Goal: Information Seeking & Learning: Learn about a topic

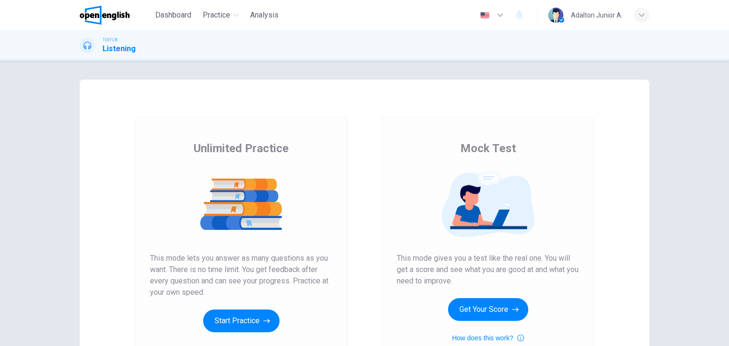
click at [484, 321] on div "Mock Test This mode gives you a test like the real one. You will get a score an…" at bounding box center [488, 242] width 182 height 203
click at [485, 316] on button "Get Your Score" at bounding box center [488, 309] width 80 height 23
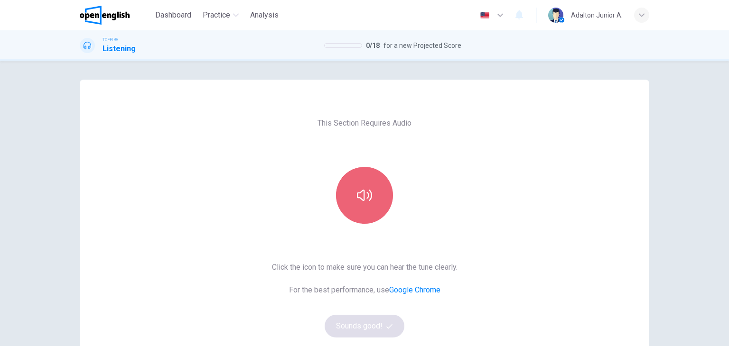
click at [374, 214] on button "button" at bounding box center [364, 195] width 57 height 57
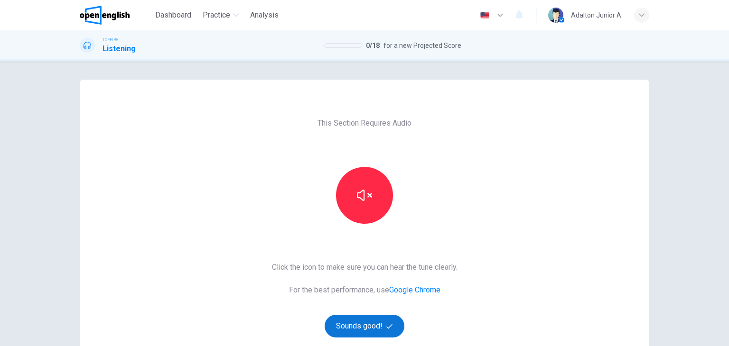
click at [363, 328] on button "Sounds good!" at bounding box center [365, 326] width 80 height 23
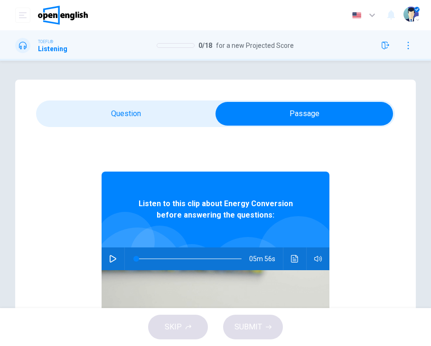
click at [109, 259] on icon "button" at bounding box center [113, 259] width 8 height 8
type input "*"
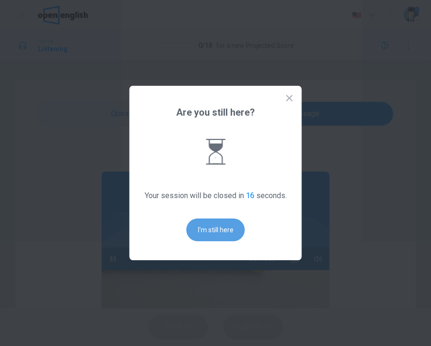
click at [212, 223] on button "I'm still here" at bounding box center [215, 230] width 58 height 23
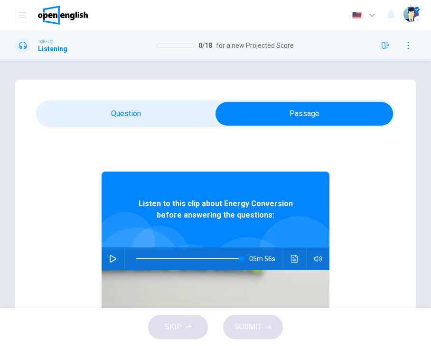
type input "*"
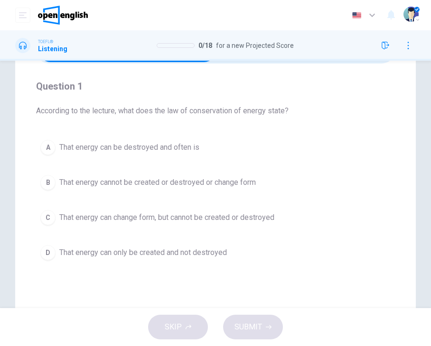
scroll to position [47, 0]
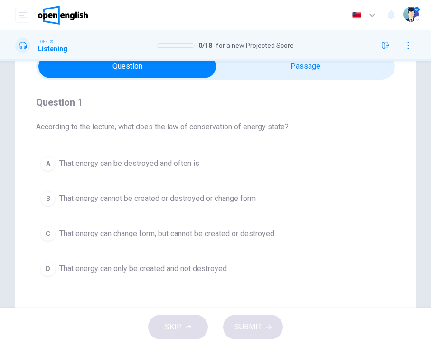
click at [171, 199] on span "That energy cannot be created or destroyed or change form" at bounding box center [157, 198] width 196 height 11
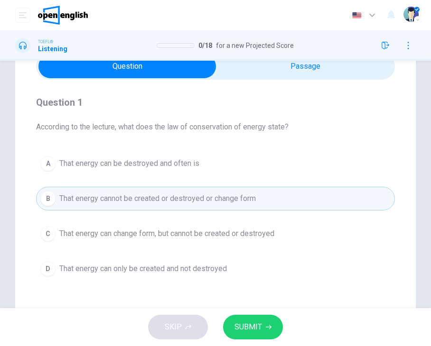
click at [251, 319] on button "SUBMIT" at bounding box center [253, 327] width 60 height 25
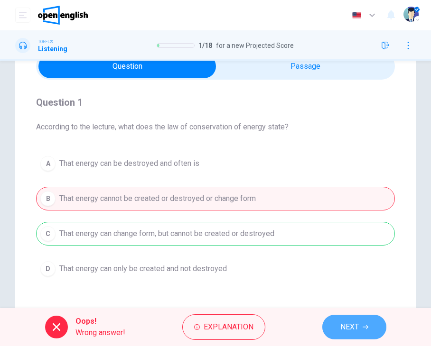
click at [348, 325] on span "NEXT" at bounding box center [349, 327] width 19 height 13
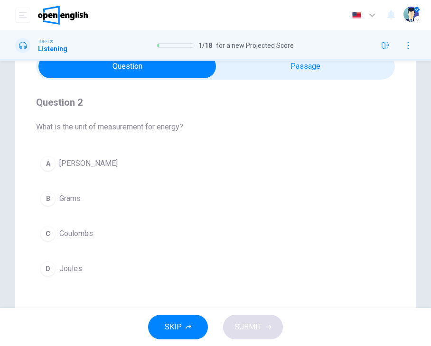
click at [72, 165] on span "[PERSON_NAME]" at bounding box center [88, 163] width 58 height 11
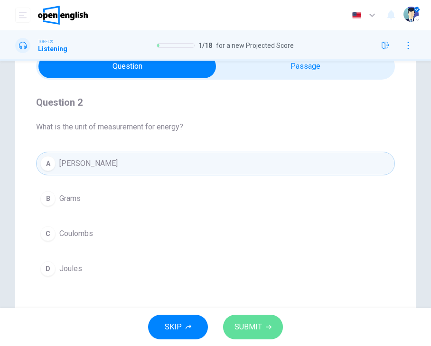
click at [246, 317] on button "SUBMIT" at bounding box center [253, 327] width 60 height 25
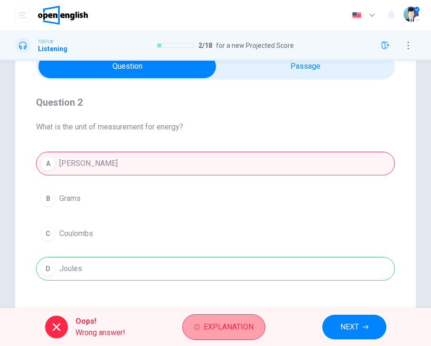
click at [249, 324] on span "Explanation" at bounding box center [229, 327] width 50 height 13
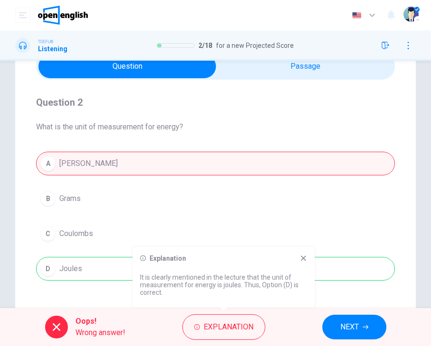
click at [355, 324] on span "NEXT" at bounding box center [349, 327] width 19 height 13
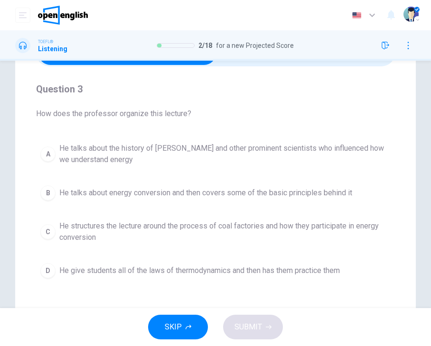
scroll to position [95, 0]
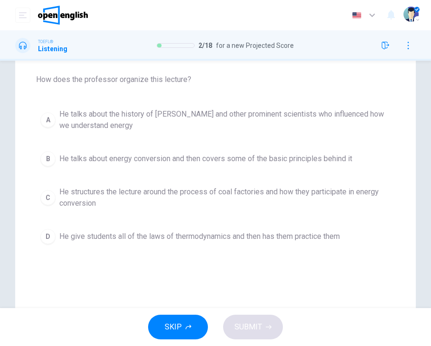
click at [266, 187] on span "He structures the lecture around the process of coal factories and how they par…" at bounding box center [224, 197] width 331 height 23
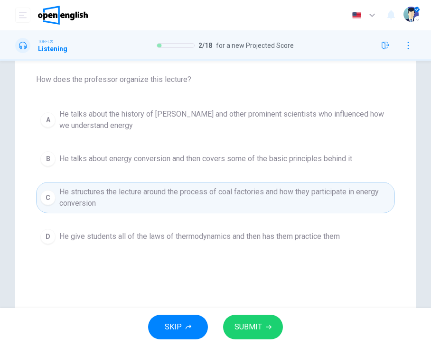
click at [252, 319] on button "SUBMIT" at bounding box center [253, 327] width 60 height 25
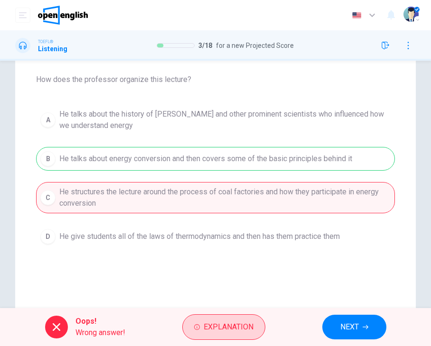
click at [239, 315] on button "Explanation" at bounding box center [223, 328] width 83 height 26
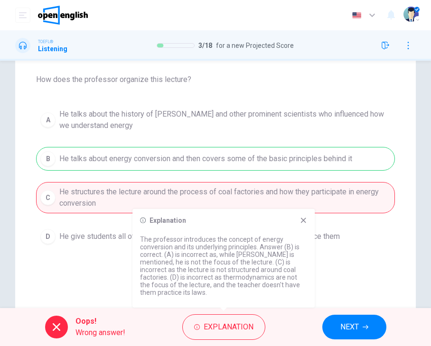
click at [326, 328] on button "NEXT" at bounding box center [354, 327] width 64 height 25
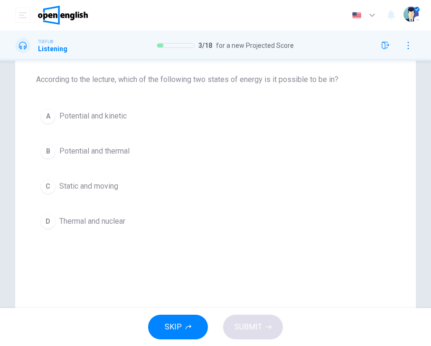
click at [92, 120] on span "Potential and kinetic" at bounding box center [92, 116] width 67 height 11
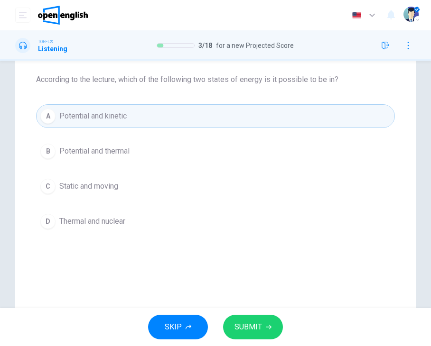
click at [234, 320] on button "SUBMIT" at bounding box center [253, 327] width 60 height 25
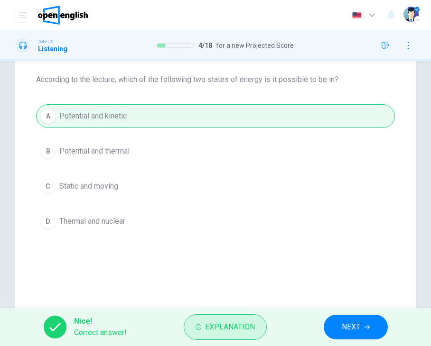
click at [251, 325] on span "Explanation" at bounding box center [230, 327] width 50 height 13
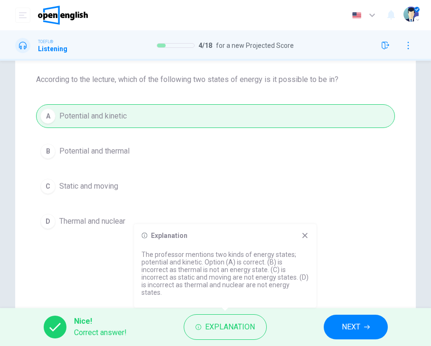
click at [356, 333] on span "NEXT" at bounding box center [351, 327] width 19 height 13
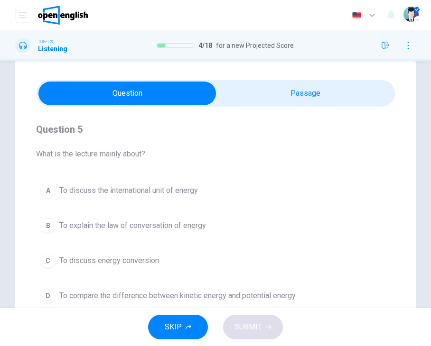
scroll to position [0, 0]
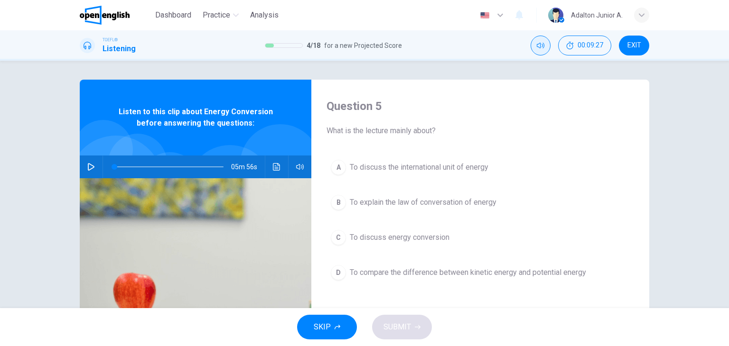
click at [535, 45] on button "Mute" at bounding box center [540, 46] width 20 height 20
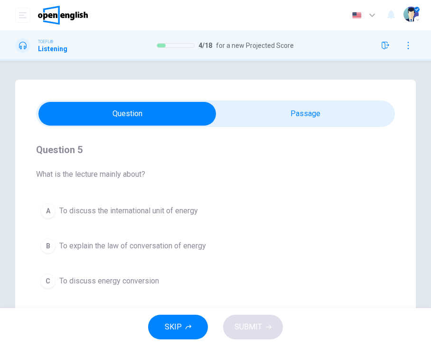
scroll to position [47, 0]
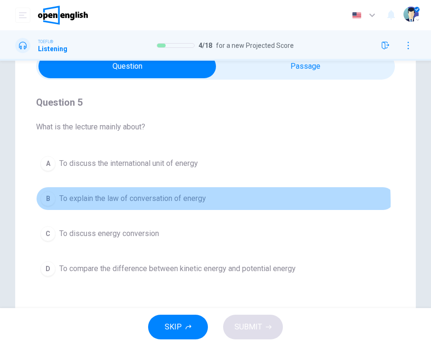
click at [159, 202] on span "To explain the law of conversation of energy" at bounding box center [132, 198] width 147 height 11
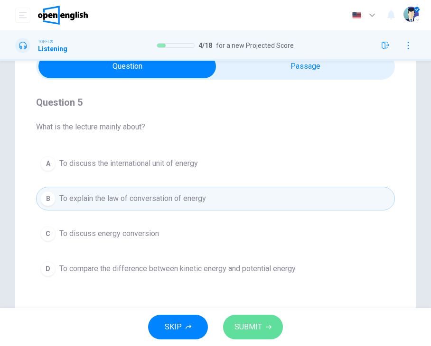
click at [266, 325] on icon "button" at bounding box center [269, 328] width 6 height 6
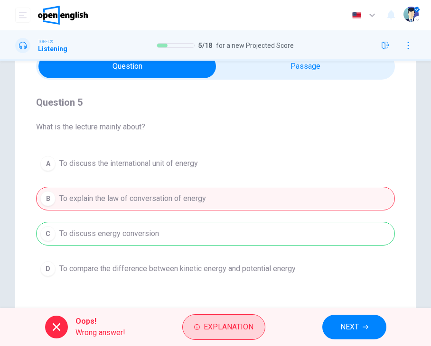
click at [226, 328] on span "Explanation" at bounding box center [229, 327] width 50 height 13
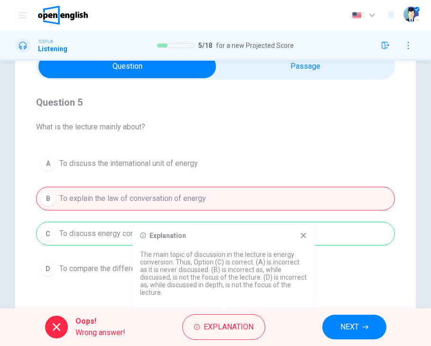
click at [362, 326] on button "NEXT" at bounding box center [354, 327] width 64 height 25
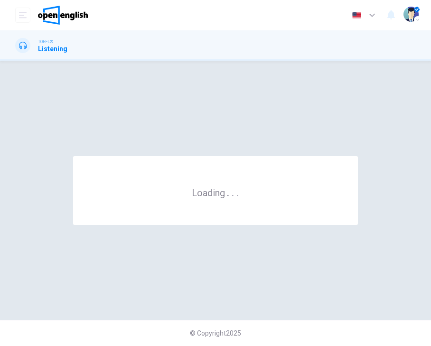
scroll to position [0, 0]
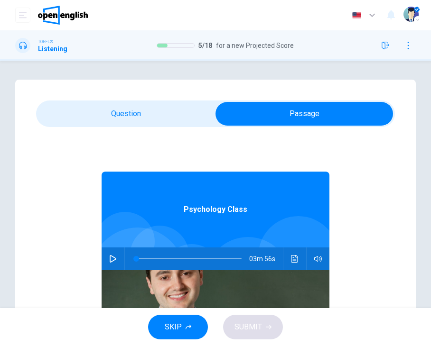
click at [110, 261] on icon "button" at bounding box center [113, 259] width 8 height 8
type input "*"
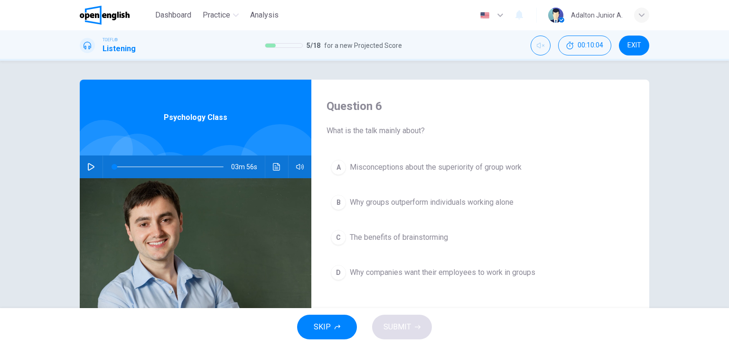
click at [535, 47] on button "Unmute" at bounding box center [540, 46] width 20 height 20
click at [89, 167] on icon "button" at bounding box center [91, 167] width 8 height 8
click at [111, 167] on span at bounding box center [114, 167] width 6 height 6
type input "*"
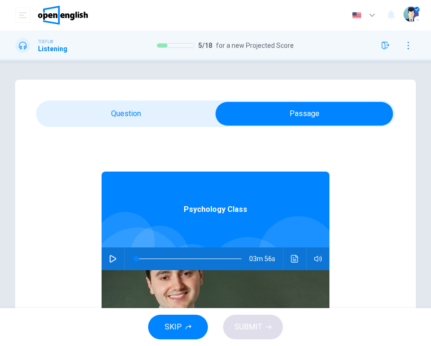
click at [105, 263] on button "button" at bounding box center [112, 259] width 15 height 23
click at [418, 206] on div "Question 6 What is the talk mainly about? A Misconceptions about the superiorit…" at bounding box center [215, 270] width 431 height 381
type input "*"
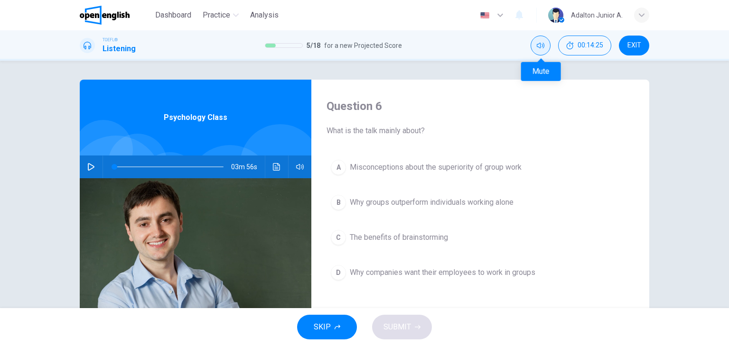
click at [549, 50] on button "Mute" at bounding box center [540, 46] width 20 height 20
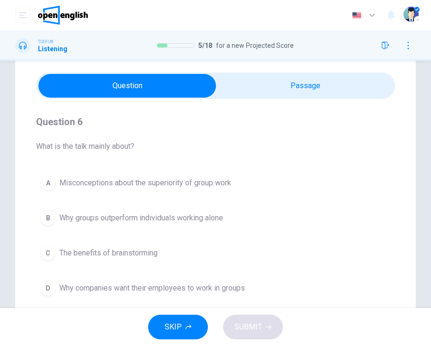
scroll to position [47, 0]
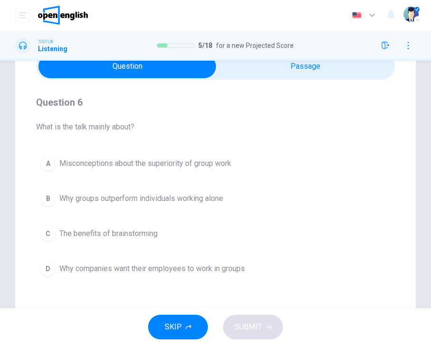
click at [188, 167] on span "Misconceptions about the superiority of group work" at bounding box center [145, 163] width 172 height 11
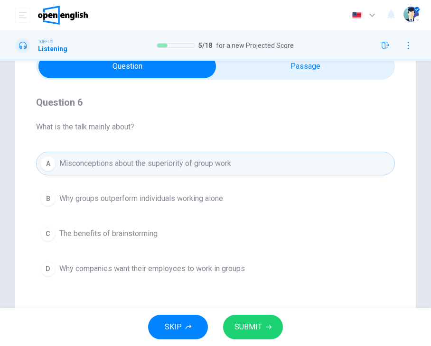
click at [243, 330] on span "SUBMIT" at bounding box center [248, 327] width 28 height 13
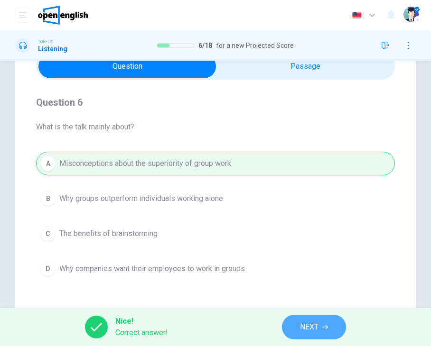
click at [309, 325] on span "NEXT" at bounding box center [309, 327] width 19 height 13
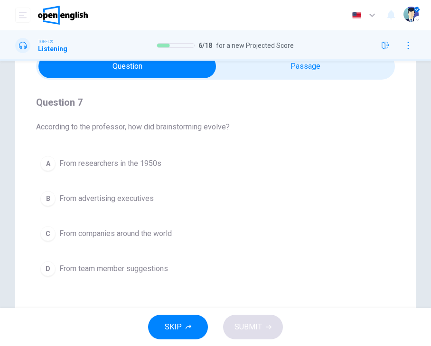
drag, startPoint x: 34, startPoint y: 128, endPoint x: 232, endPoint y: 125, distance: 197.4
click at [232, 125] on div "Question 7 According to the professor, how did brainstorming evolve? A From res…" at bounding box center [215, 222] width 400 height 381
drag, startPoint x: 232, startPoint y: 125, endPoint x: 115, endPoint y: 126, distance: 116.2
click at [116, 126] on span "According to the professor, how did brainstorming evolve?" at bounding box center [215, 126] width 359 height 11
drag, startPoint x: 37, startPoint y: 126, endPoint x: 234, endPoint y: 129, distance: 196.9
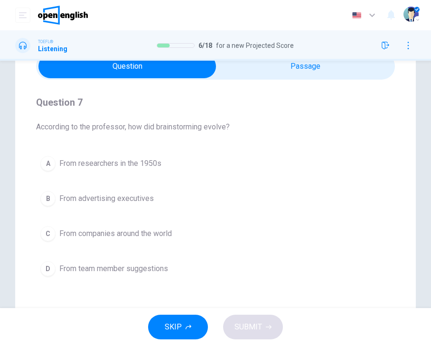
click at [234, 129] on span "According to the professor, how did brainstorming evolve?" at bounding box center [215, 126] width 359 height 11
click at [93, 164] on span "From researchers in the 1950s" at bounding box center [110, 163] width 102 height 11
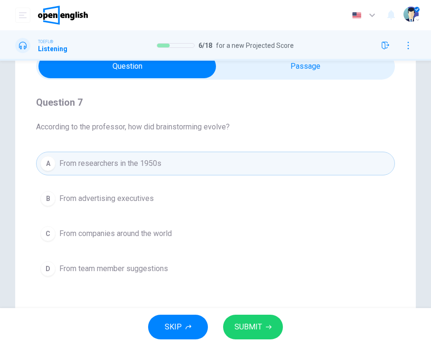
click at [253, 334] on span "SUBMIT" at bounding box center [248, 327] width 28 height 13
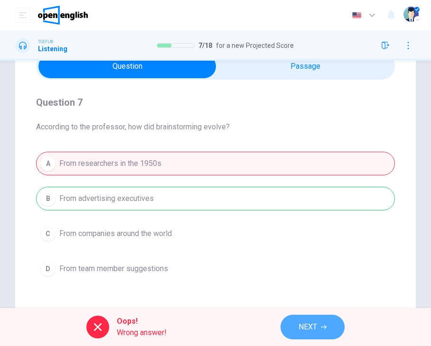
click at [296, 330] on button "NEXT" at bounding box center [312, 327] width 64 height 25
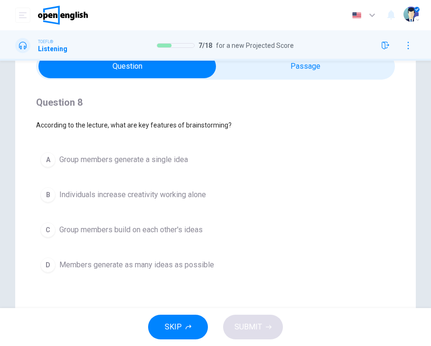
click at [184, 271] on span "Members generate as many ideas as possible" at bounding box center [136, 265] width 155 height 11
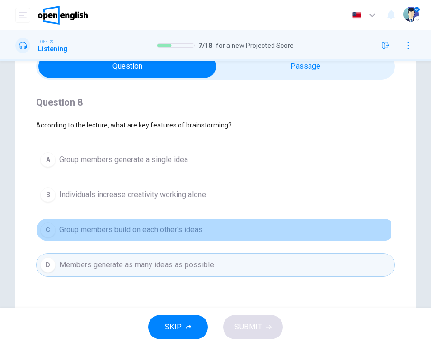
click at [190, 228] on span "Group members build on each other's ideas" at bounding box center [130, 229] width 143 height 11
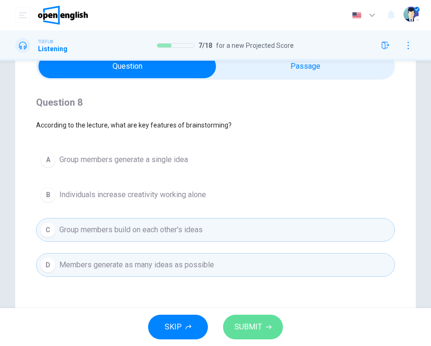
click at [266, 326] on icon "button" at bounding box center [269, 328] width 6 height 6
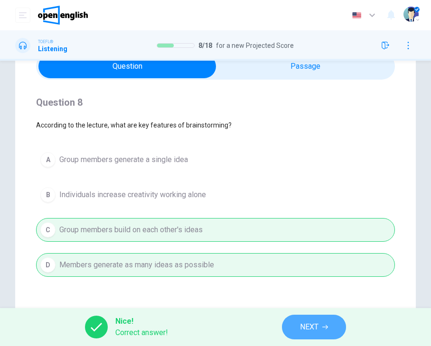
click at [295, 325] on button "NEXT" at bounding box center [314, 327] width 64 height 25
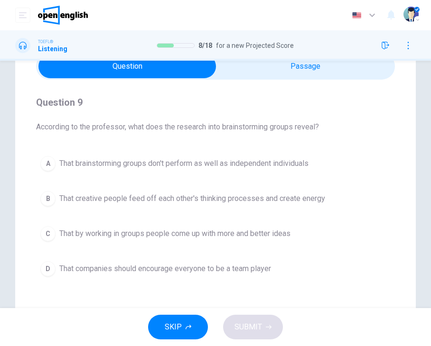
click at [265, 160] on span "That brainstorming groups don't perform as well as independent individuals" at bounding box center [183, 163] width 249 height 11
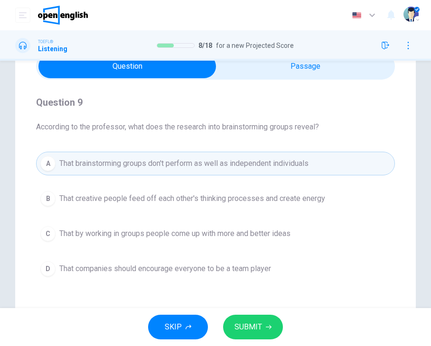
click at [258, 327] on span "SUBMIT" at bounding box center [248, 327] width 28 height 13
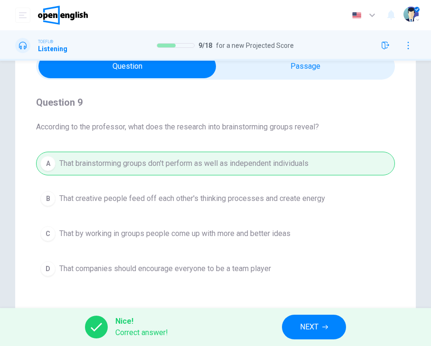
click at [330, 333] on button "NEXT" at bounding box center [314, 327] width 64 height 25
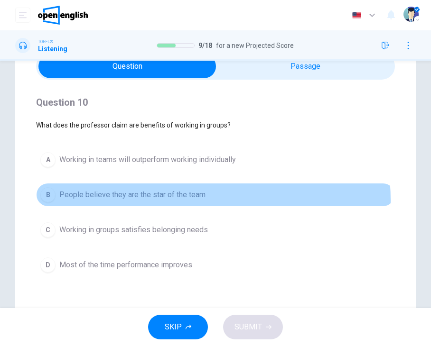
click at [177, 201] on span "People believe they are the star of the team" at bounding box center [132, 194] width 146 height 11
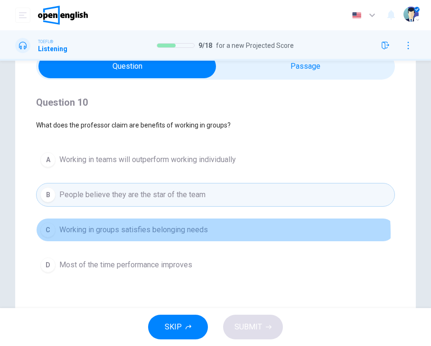
click at [195, 236] on span "Working in groups satisfies belonging needs" at bounding box center [133, 229] width 149 height 11
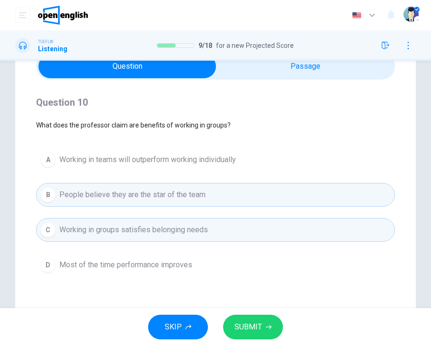
click at [226, 163] on span "Working in teams will outperform working individually" at bounding box center [147, 159] width 176 height 11
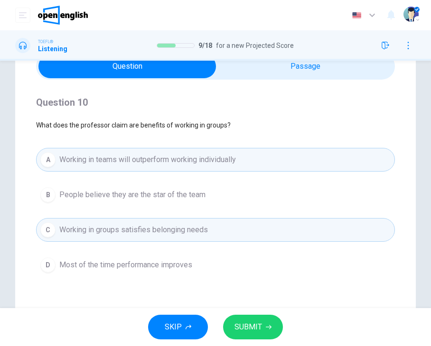
click at [249, 332] on span "SUBMIT" at bounding box center [248, 327] width 28 height 13
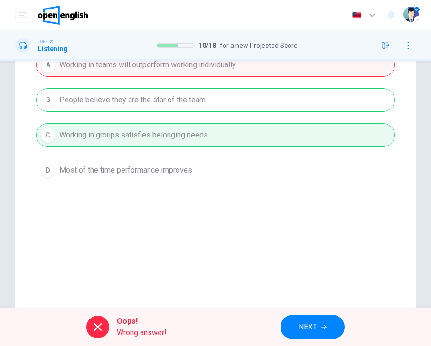
scroll to position [172, 0]
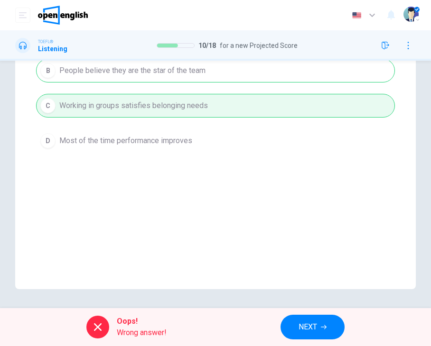
click at [304, 327] on span "NEXT" at bounding box center [307, 327] width 19 height 13
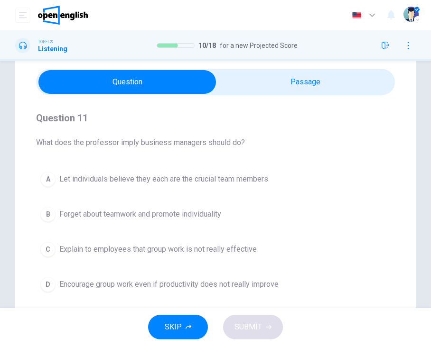
scroll to position [47, 0]
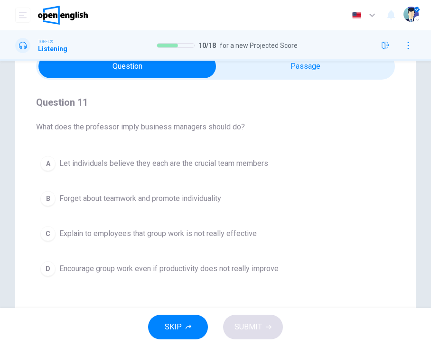
click at [228, 172] on button "A Let individuals believe they each are the crucial team members" at bounding box center [215, 164] width 359 height 24
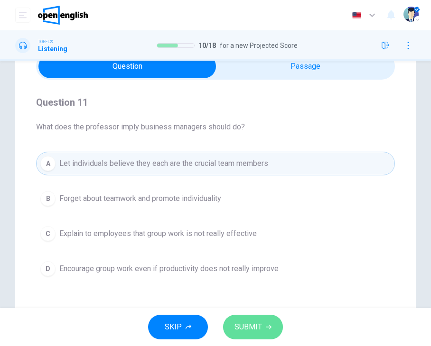
click at [258, 327] on span "SUBMIT" at bounding box center [248, 327] width 28 height 13
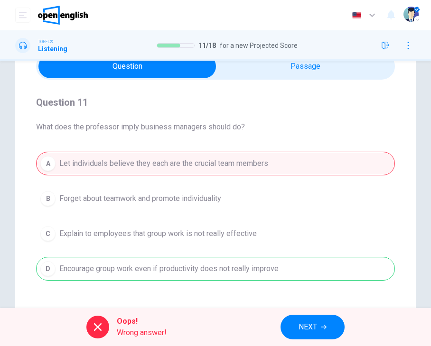
drag, startPoint x: 291, startPoint y: 268, endPoint x: 81, endPoint y: 276, distance: 210.8
click at [81, 276] on div "A Let individuals believe they each are the crucial team members B Forget about…" at bounding box center [215, 216] width 359 height 129
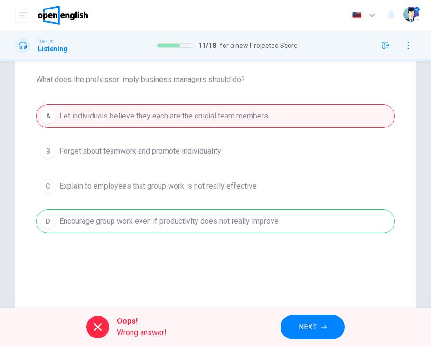
scroll to position [142, 0]
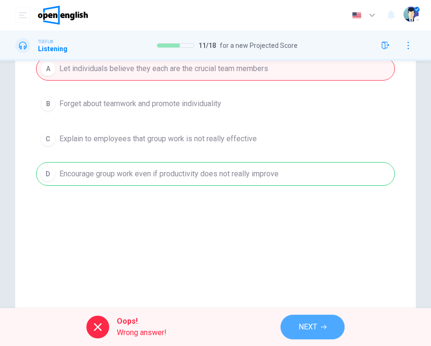
click at [292, 328] on button "NEXT" at bounding box center [312, 327] width 64 height 25
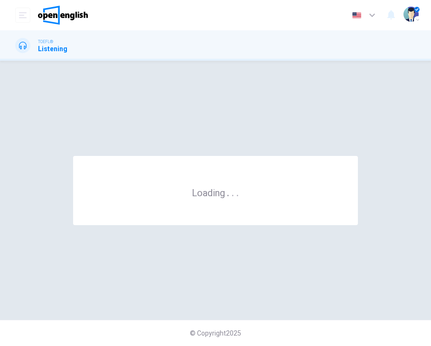
scroll to position [0, 0]
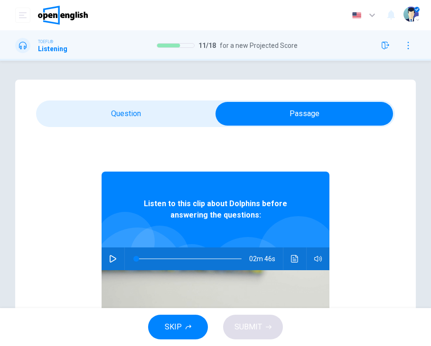
click at [109, 257] on icon "button" at bounding box center [113, 259] width 8 height 8
type input "*"
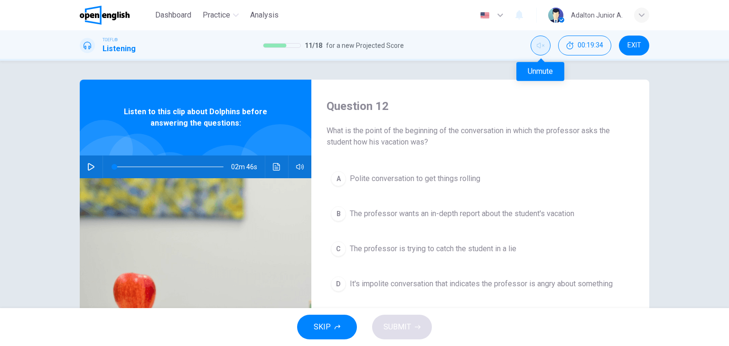
click at [541, 40] on button "Unmute" at bounding box center [540, 46] width 20 height 20
click at [95, 166] on button "button" at bounding box center [91, 167] width 15 height 23
drag, startPoint x: 112, startPoint y: 165, endPoint x: 95, endPoint y: 163, distance: 16.7
click at [95, 163] on div "02m 46s" at bounding box center [196, 167] width 232 height 23
type input "*"
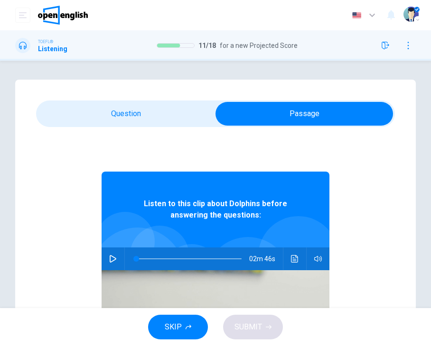
click at [110, 261] on icon "button" at bounding box center [113, 259] width 7 height 8
type input "*"
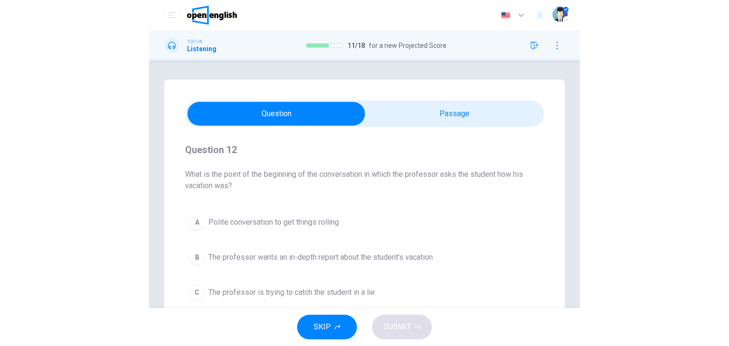
scroll to position [47, 0]
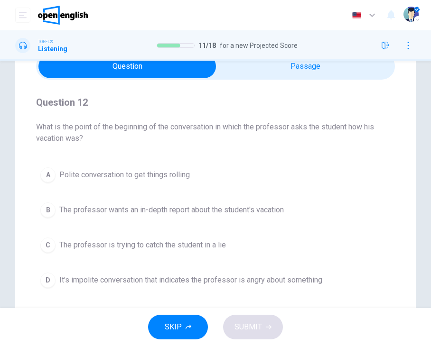
click at [153, 179] on span "Polite conversation to get things rolling" at bounding box center [124, 174] width 130 height 11
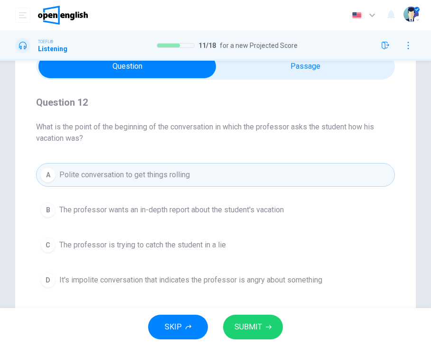
click at [246, 327] on span "SUBMIT" at bounding box center [248, 327] width 28 height 13
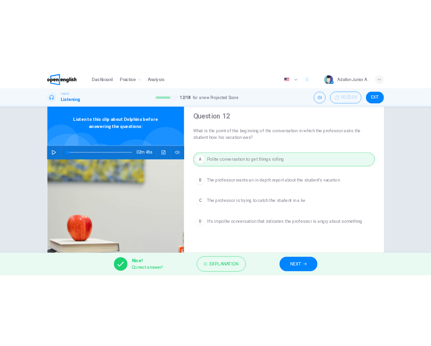
scroll to position [0, 0]
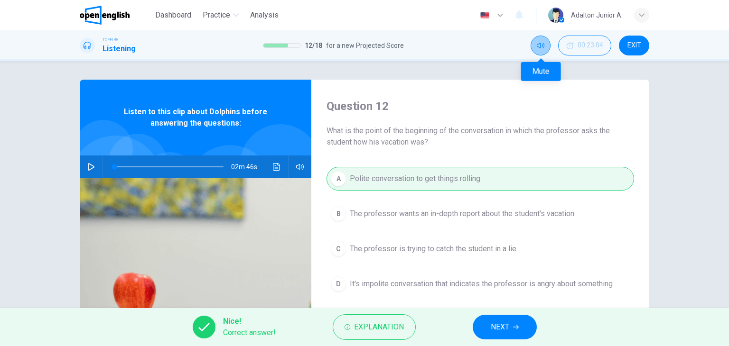
click at [536, 50] on button "Mute" at bounding box center [540, 46] width 20 height 20
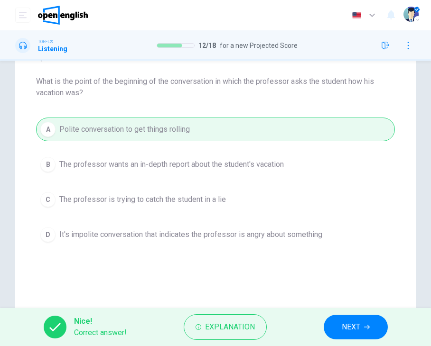
scroll to position [95, 0]
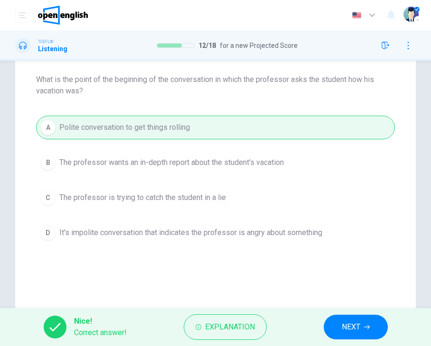
click at [346, 331] on span "NEXT" at bounding box center [351, 327] width 19 height 13
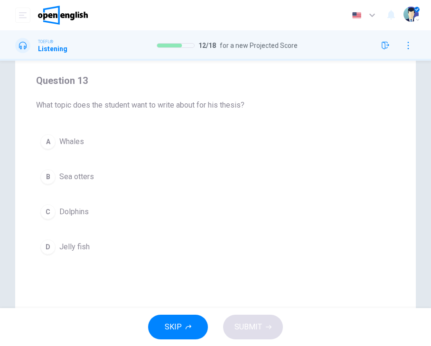
scroll to position [47, 0]
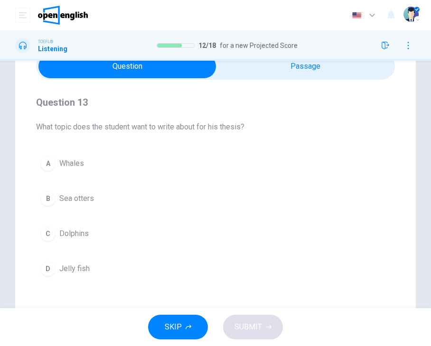
click at [71, 232] on span "Dolphins" at bounding box center [73, 233] width 29 height 11
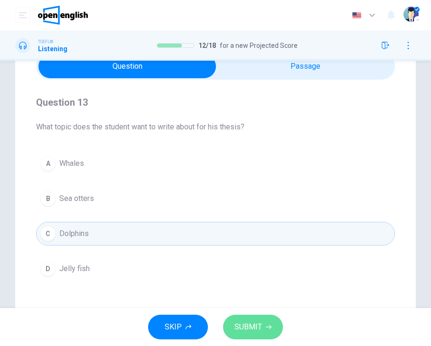
click at [238, 324] on span "SUBMIT" at bounding box center [248, 327] width 28 height 13
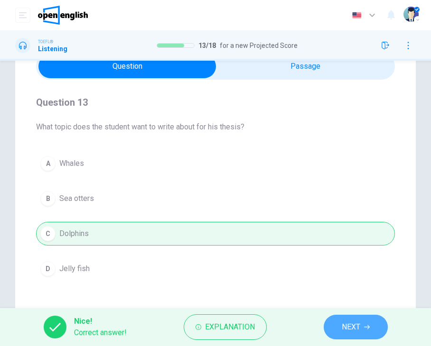
click at [343, 323] on span "NEXT" at bounding box center [351, 327] width 19 height 13
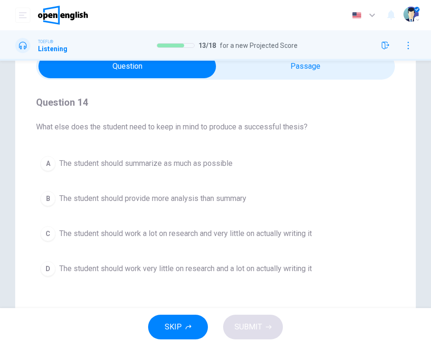
click at [207, 202] on span "The student should provide more analysis than summary" at bounding box center [152, 198] width 187 height 11
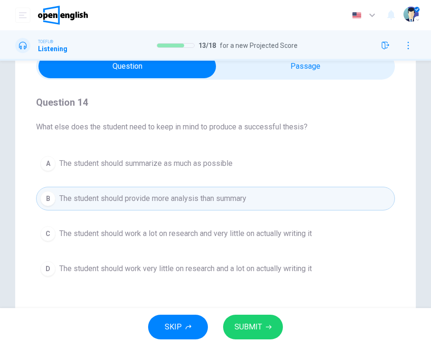
click at [250, 316] on button "SUBMIT" at bounding box center [253, 327] width 60 height 25
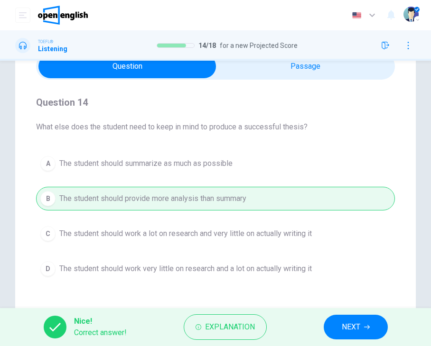
click at [364, 329] on icon "button" at bounding box center [367, 328] width 6 height 6
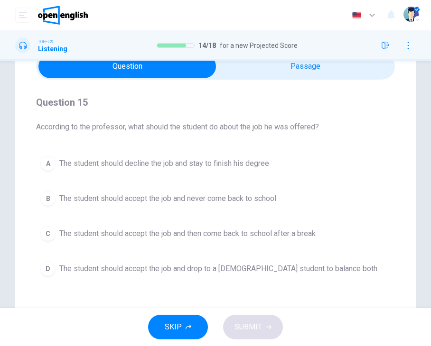
click at [203, 158] on span "The student should decline the job and stay to finish his degree" at bounding box center [164, 163] width 210 height 11
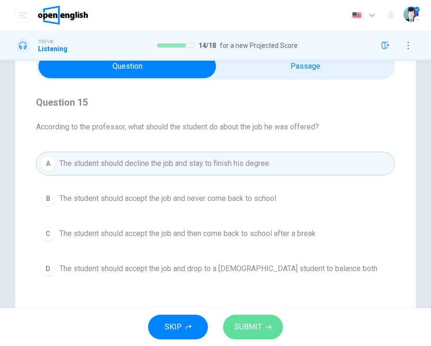
click at [239, 326] on span "SUBMIT" at bounding box center [248, 327] width 28 height 13
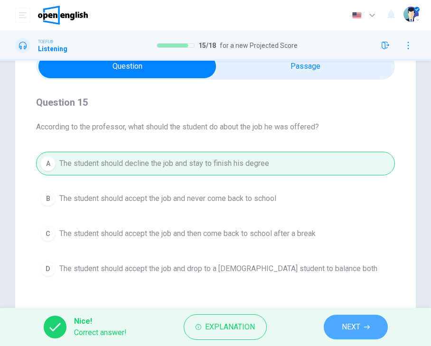
click at [352, 329] on span "NEXT" at bounding box center [351, 327] width 19 height 13
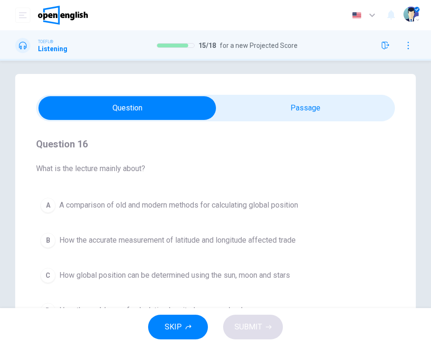
scroll to position [0, 0]
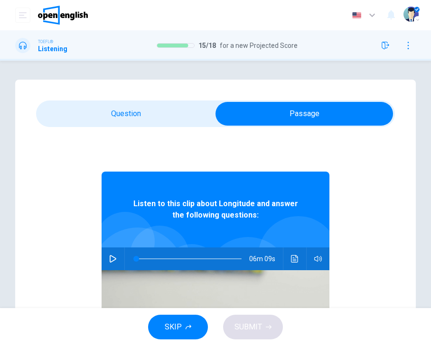
click at [110, 255] on button "button" at bounding box center [112, 259] width 15 height 23
type input "*"
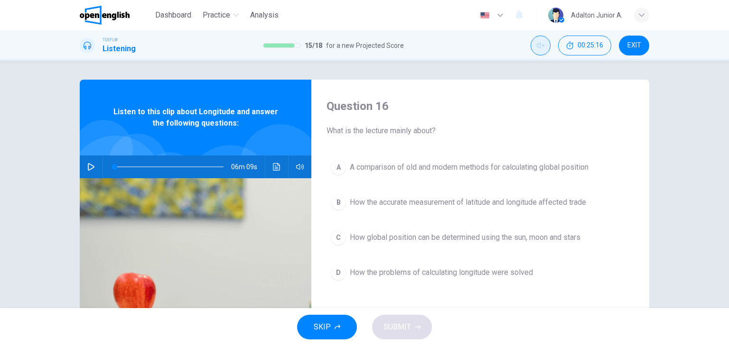
click at [545, 44] on button "Unmute" at bounding box center [540, 46] width 20 height 20
click at [88, 164] on icon "button" at bounding box center [91, 167] width 7 height 8
type input "*"
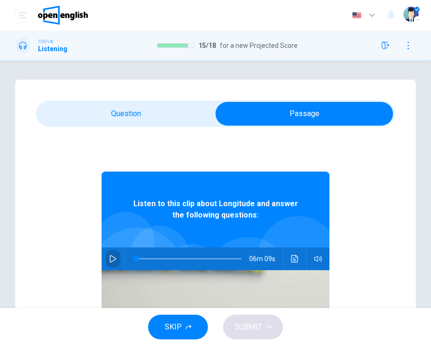
click at [110, 257] on icon "button" at bounding box center [113, 259] width 7 height 8
drag, startPoint x: 135, startPoint y: 255, endPoint x: 119, endPoint y: 257, distance: 16.2
click at [119, 257] on div "06m 09s" at bounding box center [216, 259] width 228 height 23
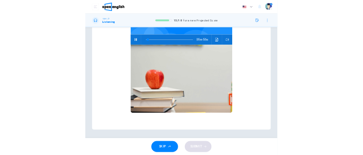
scroll to position [29, 0]
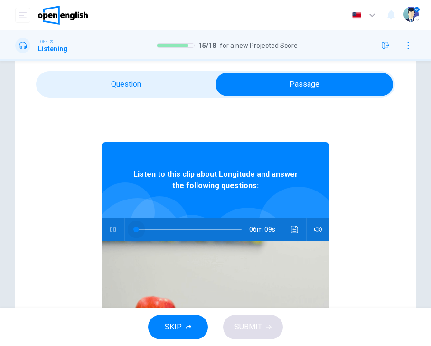
click at [133, 229] on span at bounding box center [136, 230] width 6 height 6
click at [376, 149] on div "Listen to this clip about Longitude and answer the following questions: 04m 11s" at bounding box center [215, 281] width 359 height 366
type input "*"
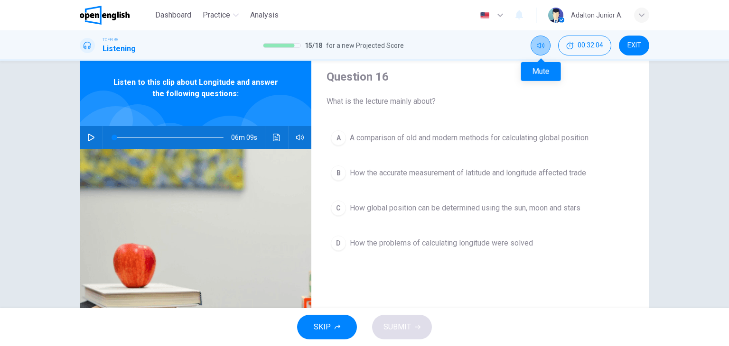
click at [541, 44] on icon "Mute" at bounding box center [541, 46] width 8 height 8
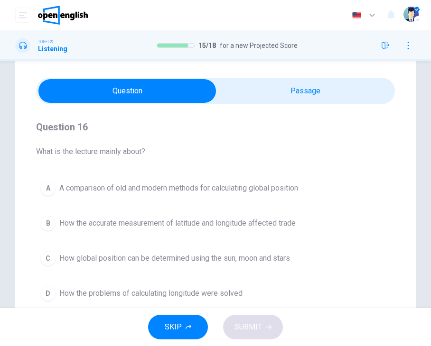
scroll to position [70, 0]
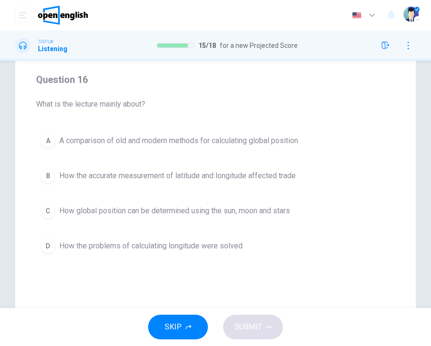
click at [235, 177] on span "How the accurate measurement of latitude and longitude affected trade" at bounding box center [177, 175] width 236 height 11
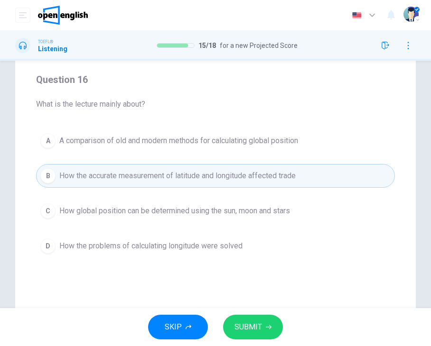
click at [241, 330] on span "SUBMIT" at bounding box center [248, 327] width 28 height 13
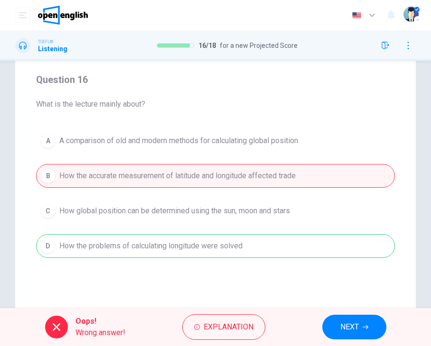
click at [306, 328] on div "Oops! Wrong answer! Explanation NEXT" at bounding box center [215, 327] width 431 height 38
click at [339, 317] on button "NEXT" at bounding box center [354, 327] width 64 height 25
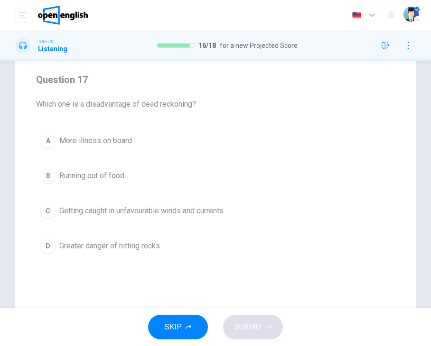
click at [200, 217] on button "C Getting caught in unfavourable winds and currents" at bounding box center [215, 211] width 359 height 24
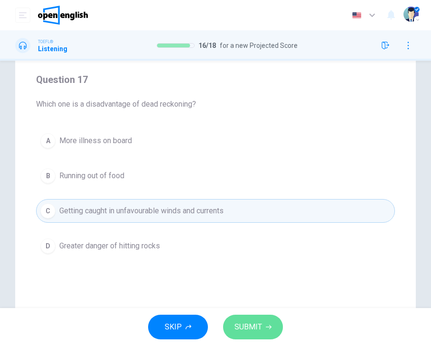
click at [248, 324] on span "SUBMIT" at bounding box center [248, 327] width 28 height 13
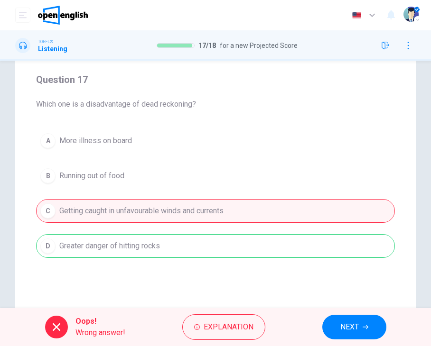
click at [375, 326] on button "NEXT" at bounding box center [354, 327] width 64 height 25
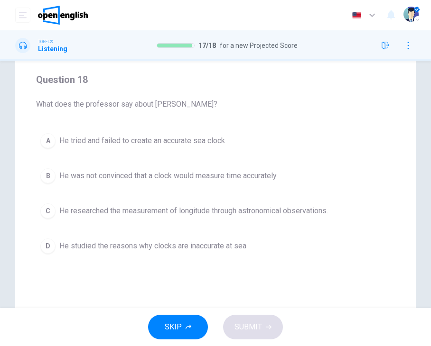
click at [257, 175] on span "He was not convinced that a clock would measure time accurately" at bounding box center [167, 175] width 217 height 11
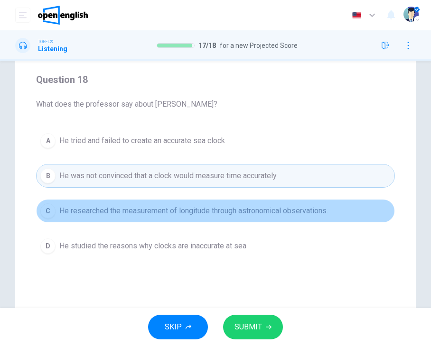
click at [263, 211] on span "He researched the measurement of longitude through astronomical observations." at bounding box center [193, 210] width 269 height 11
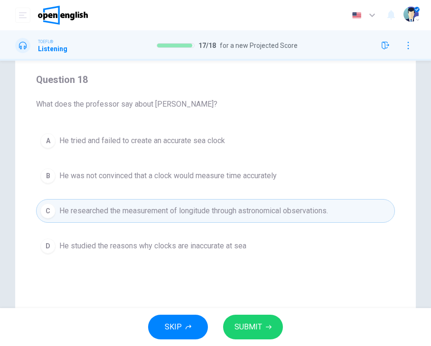
click at [262, 177] on span "He was not convinced that a clock would measure time accurately" at bounding box center [167, 175] width 217 height 11
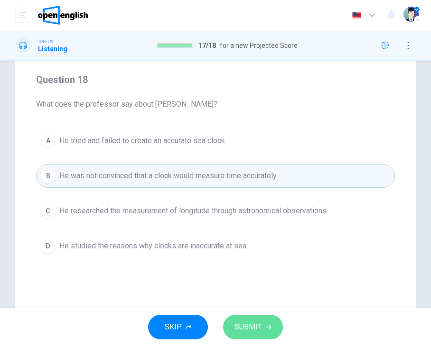
click at [256, 325] on span "SUBMIT" at bounding box center [248, 327] width 28 height 13
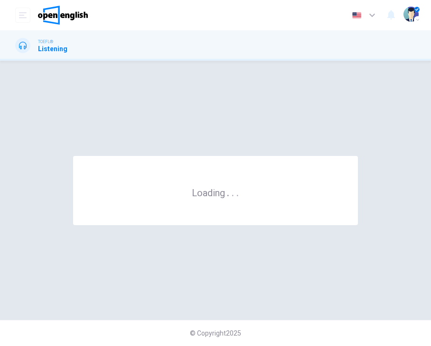
scroll to position [0, 0]
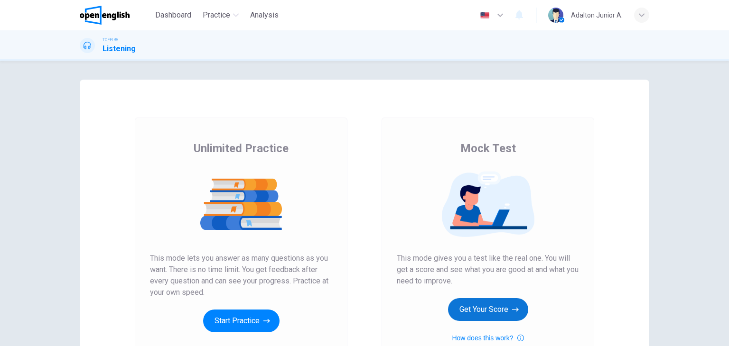
click at [468, 308] on button "Get Your Score" at bounding box center [488, 309] width 80 height 23
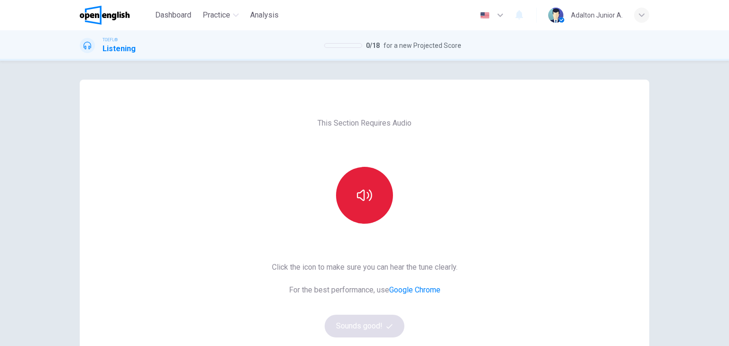
click at [353, 208] on button "button" at bounding box center [364, 195] width 57 height 57
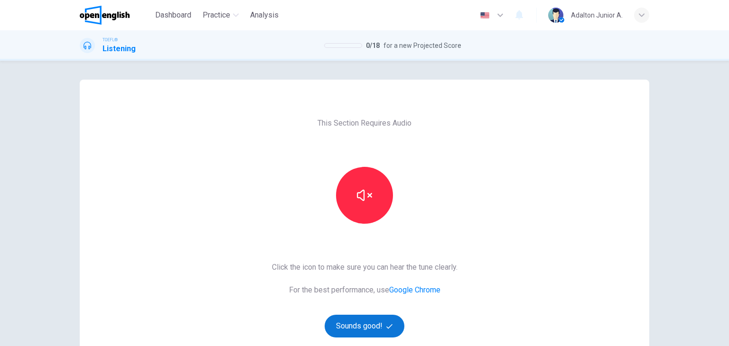
click at [368, 324] on button "Sounds good!" at bounding box center [365, 326] width 80 height 23
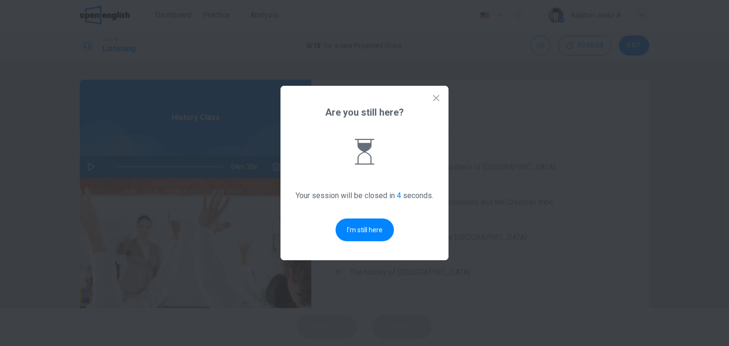
click at [90, 166] on div at bounding box center [364, 173] width 729 height 346
click at [88, 167] on icon "button" at bounding box center [91, 167] width 8 height 8
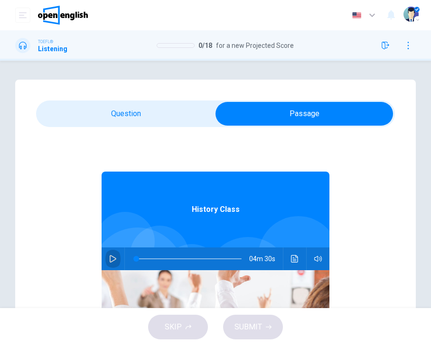
click at [109, 261] on icon "button" at bounding box center [113, 259] width 8 height 8
type input "*"
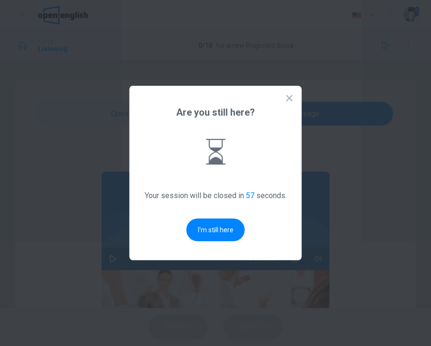
click at [422, 176] on div at bounding box center [215, 173] width 431 height 346
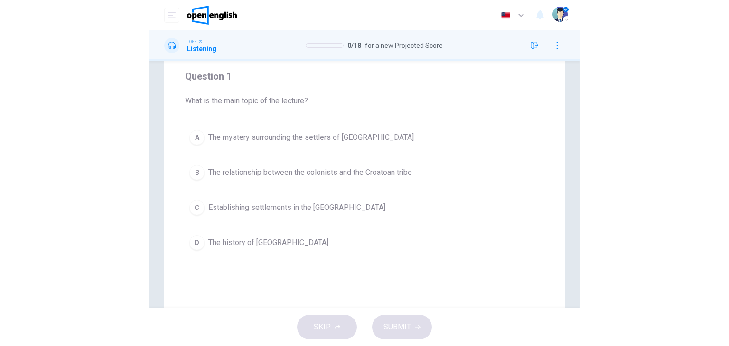
scroll to position [95, 0]
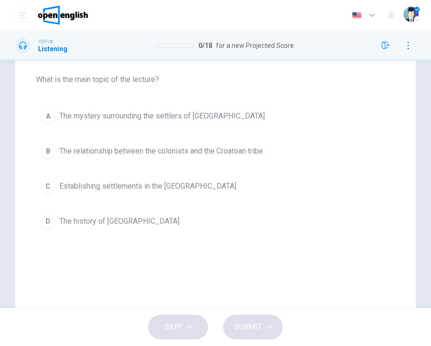
click at [142, 182] on span "Establishing settlements in the [GEOGRAPHIC_DATA]" at bounding box center [147, 186] width 177 height 11
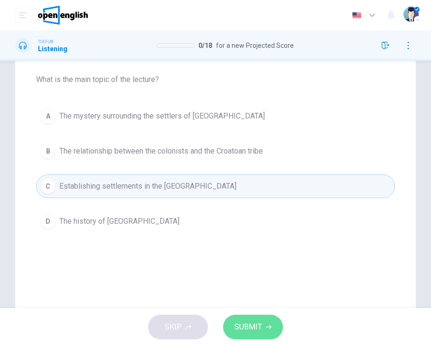
click at [261, 321] on span "SUBMIT" at bounding box center [248, 327] width 28 height 13
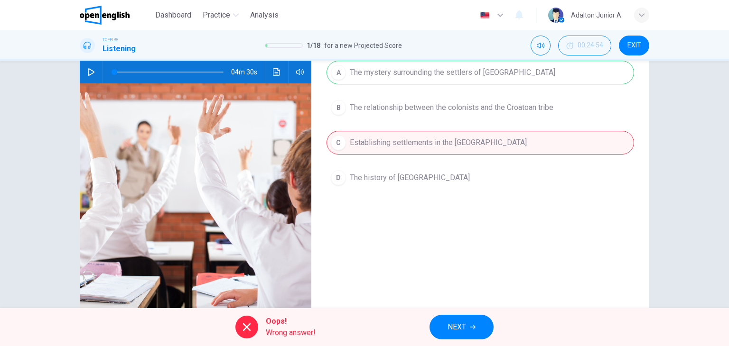
scroll to position [120, 0]
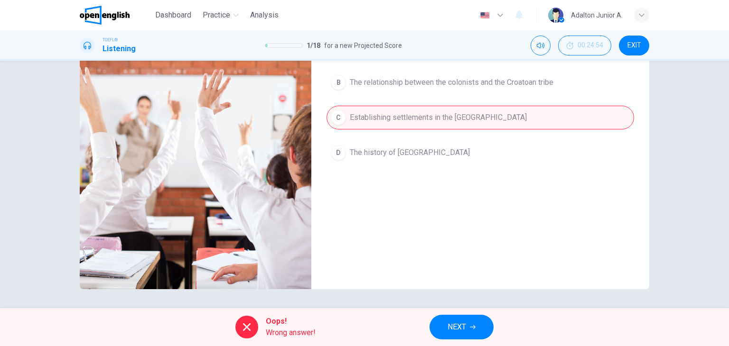
click at [276, 330] on span "Wrong answer!" at bounding box center [291, 332] width 50 height 11
click at [465, 336] on button "NEXT" at bounding box center [461, 327] width 64 height 25
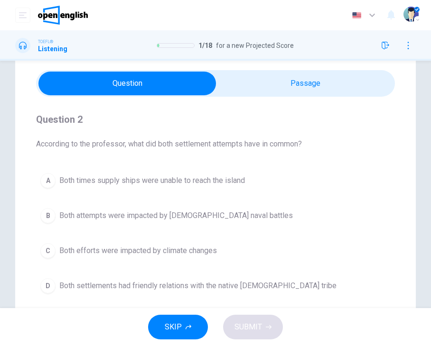
scroll to position [47, 0]
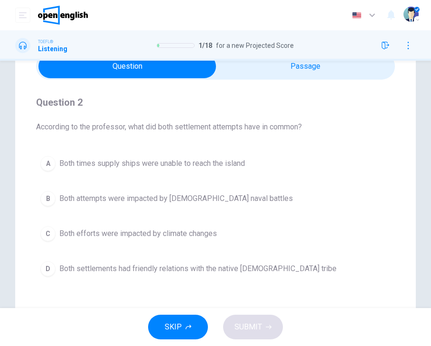
click at [185, 239] on span "Both efforts were impacted by climate changes" at bounding box center [138, 233] width 158 height 11
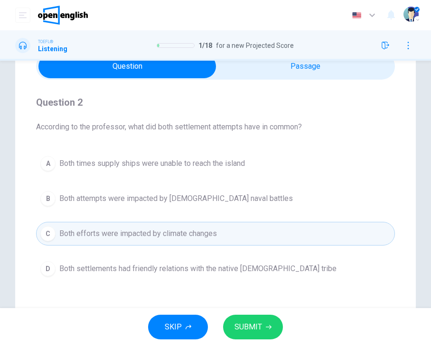
click at [243, 334] on span "SUBMIT" at bounding box center [248, 327] width 28 height 13
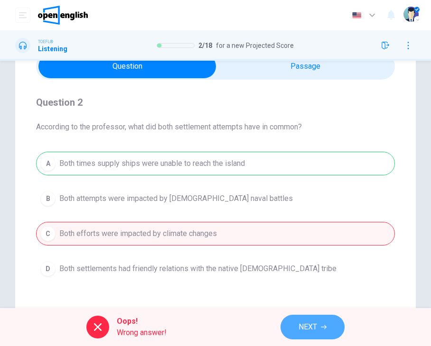
click at [318, 323] on button "NEXT" at bounding box center [312, 327] width 64 height 25
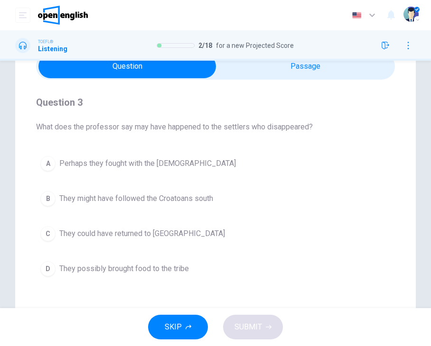
click at [167, 163] on span "Perhaps they fought with the [DEMOGRAPHIC_DATA]" at bounding box center [147, 163] width 176 height 11
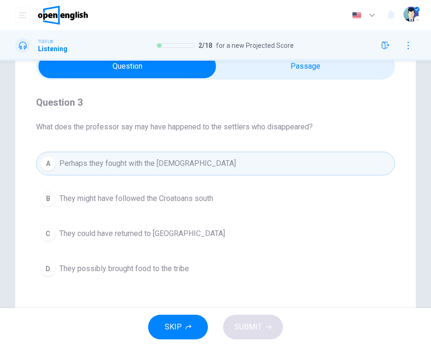
click at [187, 202] on span "They might have followed the Croatoans south" at bounding box center [136, 198] width 154 height 11
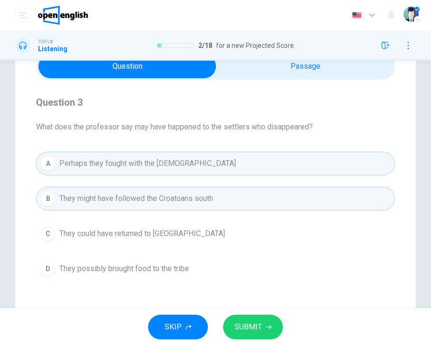
click at [274, 324] on button "SUBMIT" at bounding box center [253, 327] width 60 height 25
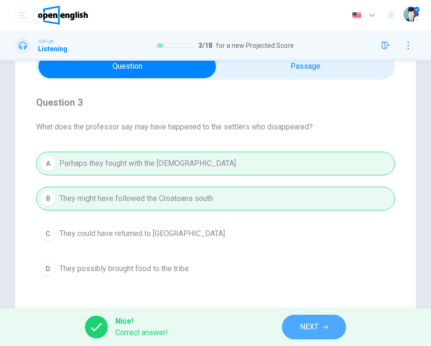
click at [328, 325] on icon "button" at bounding box center [325, 328] width 6 height 6
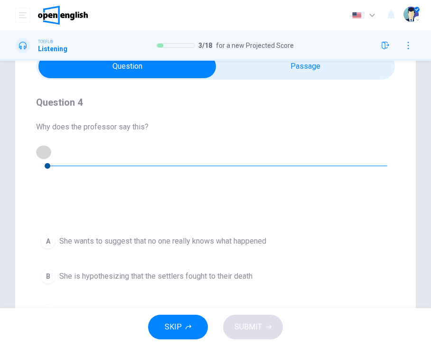
click at [47, 152] on icon "button" at bounding box center [44, 152] width 8 height 8
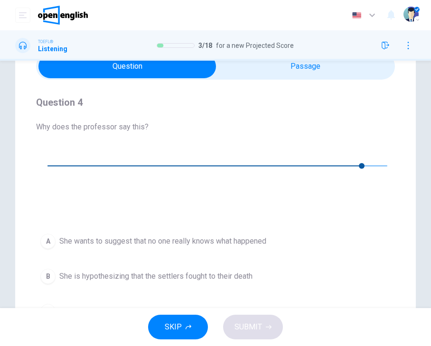
type input "*"
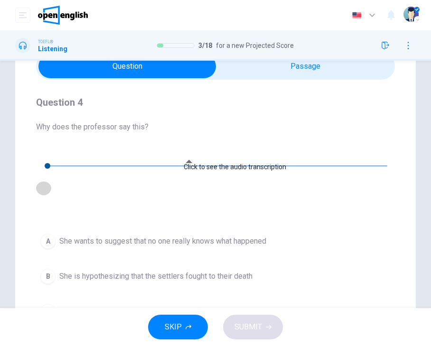
click at [47, 184] on icon "Click to see the audio transcription" at bounding box center [43, 188] width 7 height 8
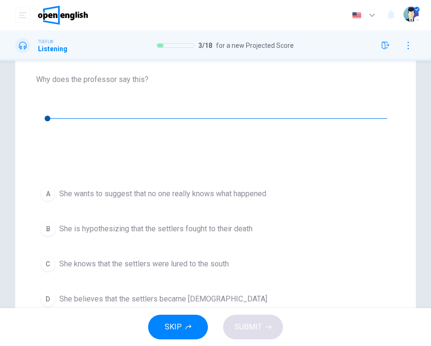
click at [204, 188] on span "She wants to suggest that no one really knows what happened" at bounding box center [162, 193] width 207 height 11
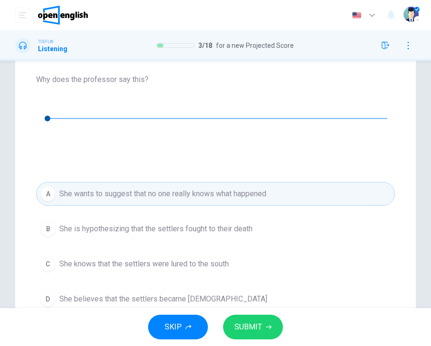
click at [234, 327] on span "SUBMIT" at bounding box center [248, 327] width 28 height 13
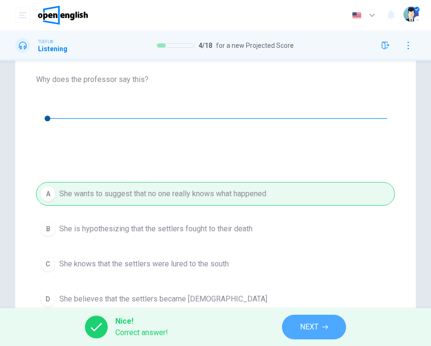
click at [313, 323] on span "NEXT" at bounding box center [309, 327] width 19 height 13
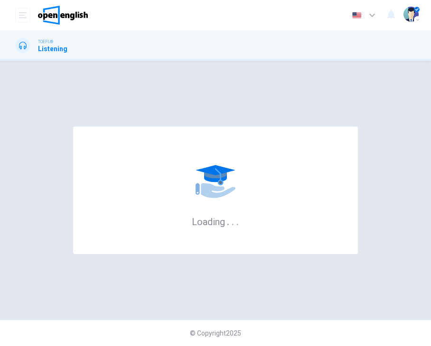
scroll to position [0, 0]
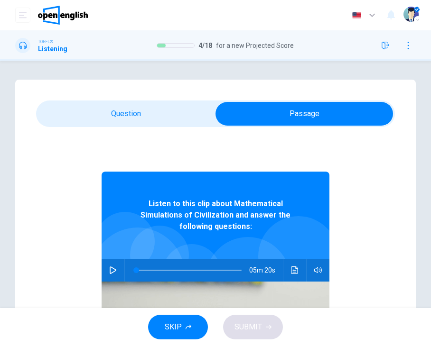
click at [109, 270] on icon "button" at bounding box center [113, 271] width 8 height 8
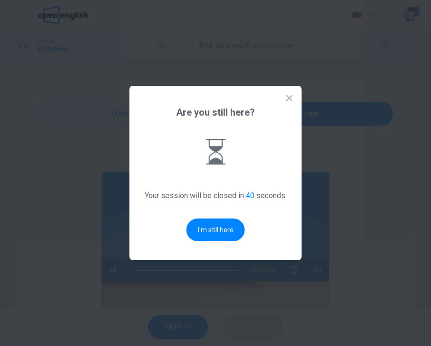
type input "*"
click at [204, 236] on button "I'm still here" at bounding box center [215, 230] width 58 height 23
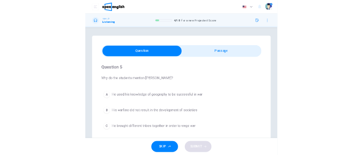
scroll to position [47, 0]
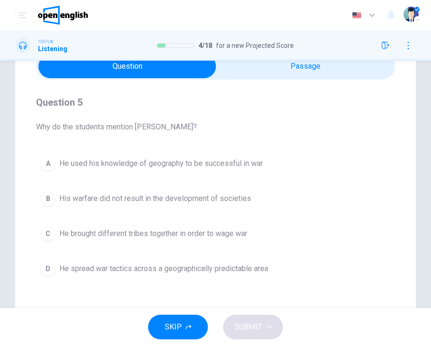
click at [189, 196] on span "His warfare did not result in the development of societies" at bounding box center [155, 198] width 192 height 11
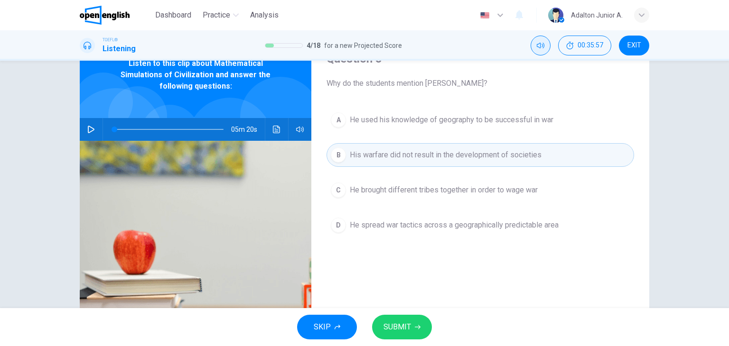
click at [546, 43] on button "Mute" at bounding box center [540, 46] width 20 height 20
click at [387, 336] on button "SUBMIT" at bounding box center [402, 327] width 60 height 25
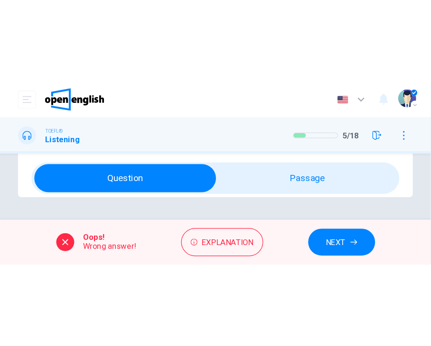
scroll to position [23, 0]
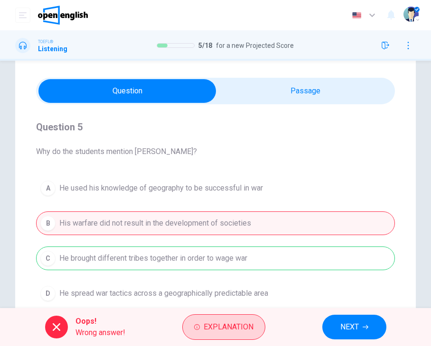
click at [229, 324] on span "Explanation" at bounding box center [229, 327] width 50 height 13
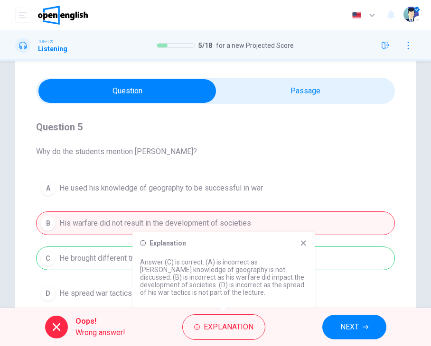
click at [306, 242] on icon at bounding box center [303, 244] width 8 height 8
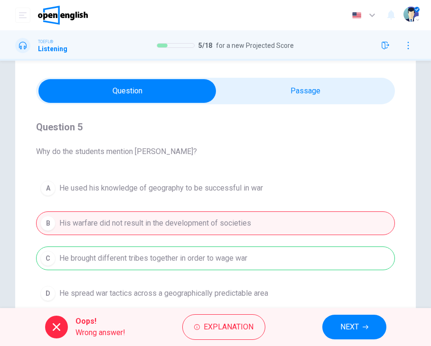
click at [352, 331] on span "NEXT" at bounding box center [349, 327] width 19 height 13
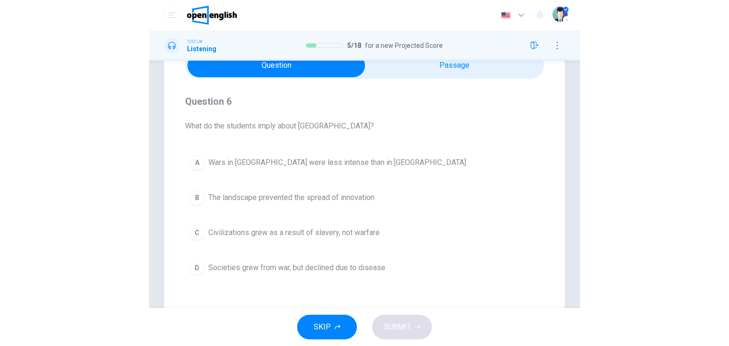
scroll to position [70, 0]
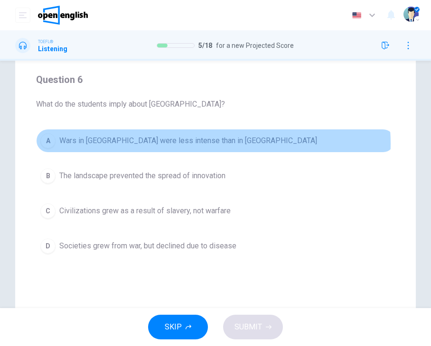
click at [206, 144] on span "Wars in Africa were less intense than in Eurasia" at bounding box center [188, 140] width 258 height 11
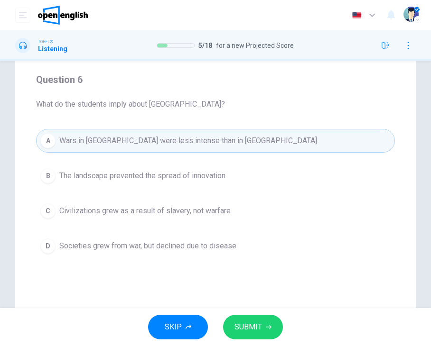
click at [263, 317] on button "SUBMIT" at bounding box center [253, 327] width 60 height 25
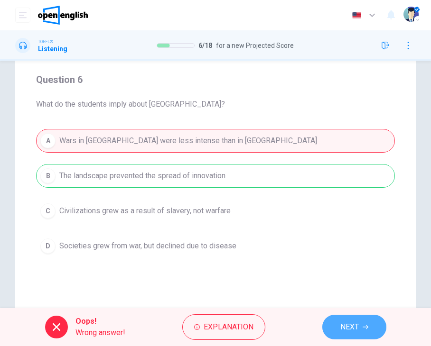
click at [368, 316] on button "NEXT" at bounding box center [354, 327] width 64 height 25
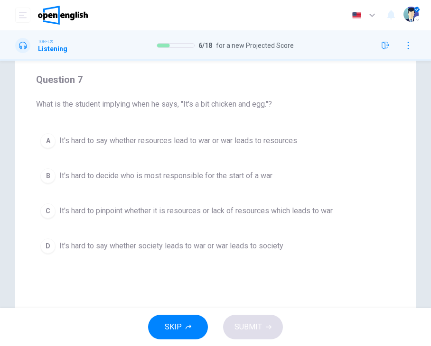
click at [236, 247] on span "It's hard to say whether society leads to war or war leads to society" at bounding box center [171, 246] width 224 height 11
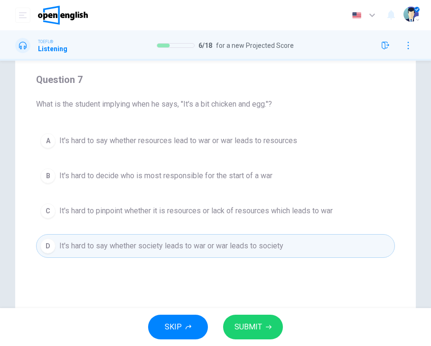
click at [247, 316] on button "SUBMIT" at bounding box center [253, 327] width 60 height 25
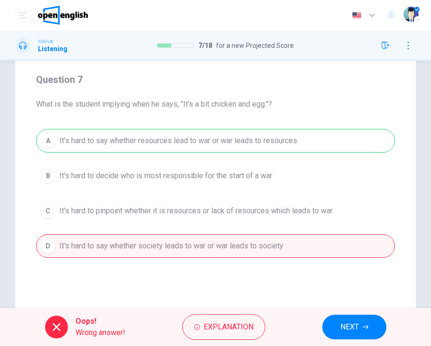
click at [353, 328] on span "NEXT" at bounding box center [349, 327] width 19 height 13
